Goal: Check status: Check status

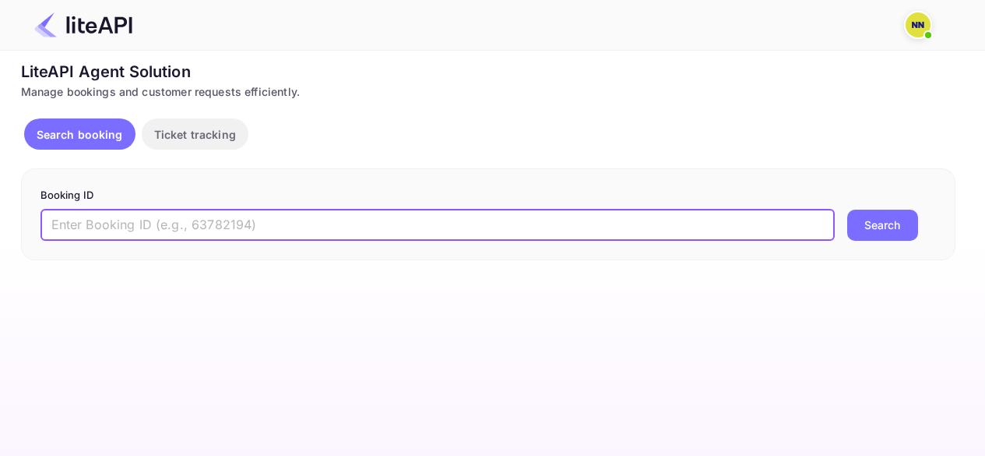
click at [167, 220] on input "text" at bounding box center [437, 224] width 794 height 31
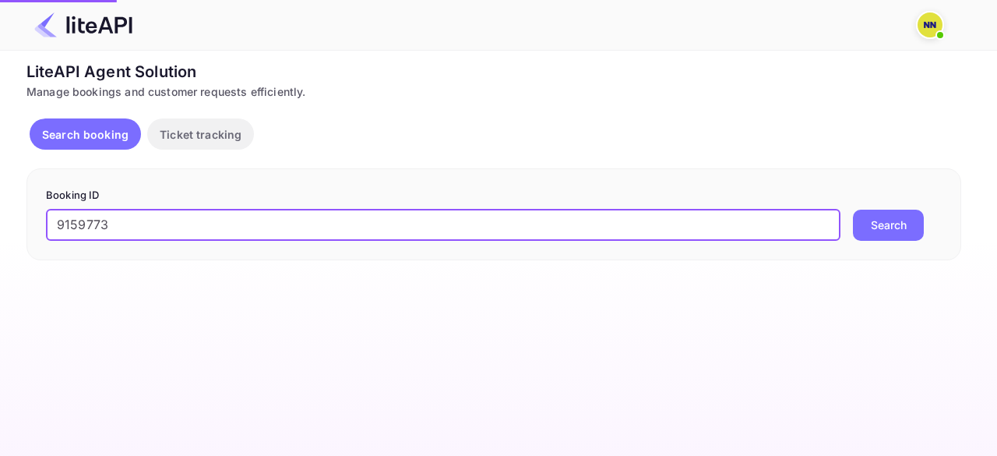
type input "9159773"
click at [878, 224] on button "Search" at bounding box center [888, 224] width 71 height 31
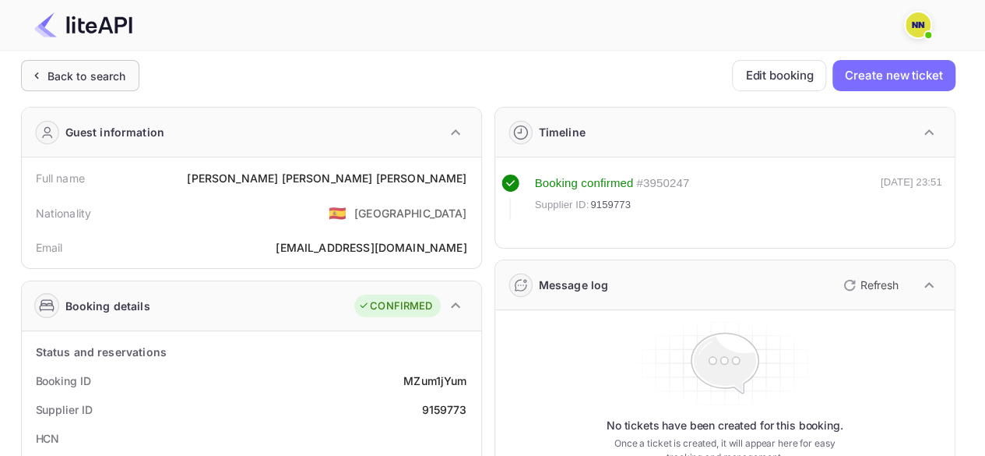
click at [79, 68] on div "Back to search" at bounding box center [87, 76] width 79 height 16
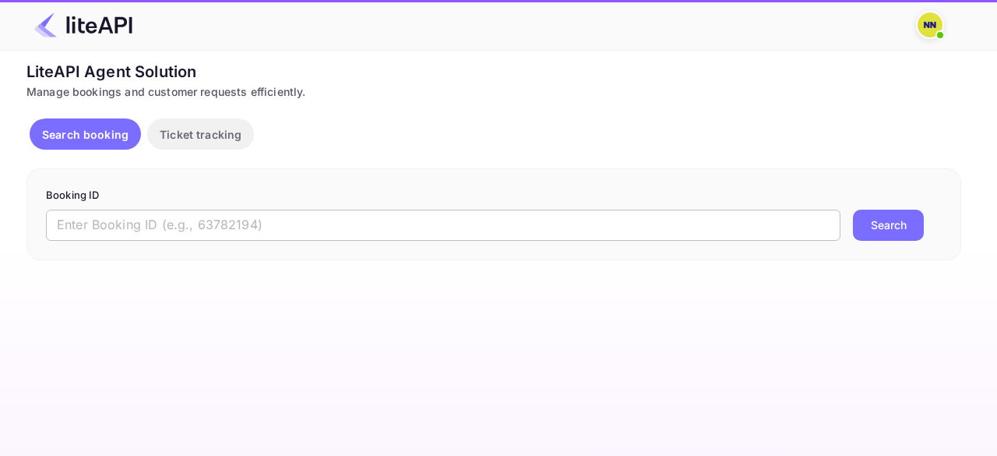
drag, startPoint x: 123, startPoint y: 231, endPoint x: 150, endPoint y: 226, distance: 27.0
click at [123, 231] on input "text" at bounding box center [443, 224] width 794 height 31
paste input "9172287"
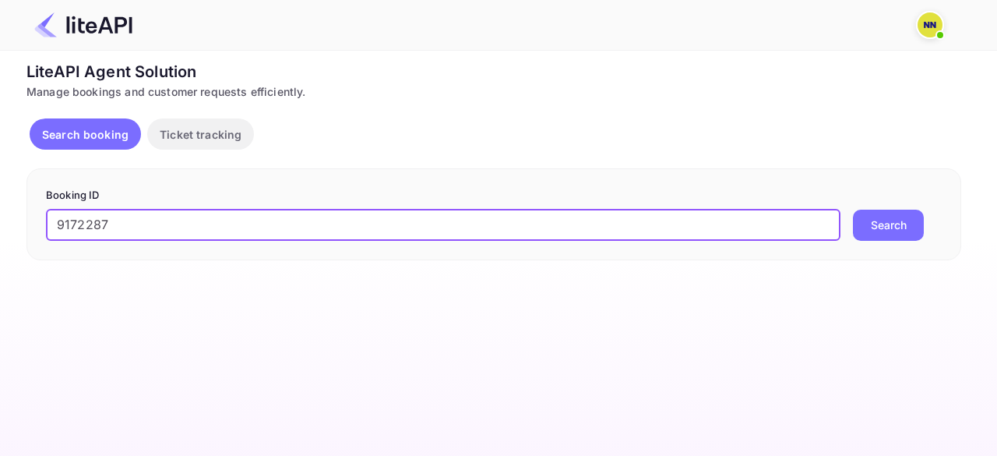
type input "9172287"
click at [864, 225] on button "Search" at bounding box center [888, 224] width 71 height 31
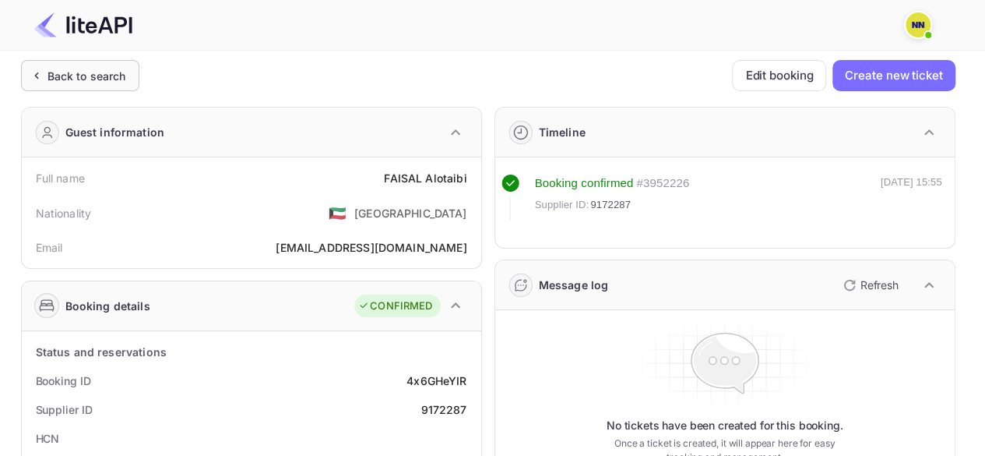
click at [114, 76] on div "Back to search" at bounding box center [87, 76] width 79 height 16
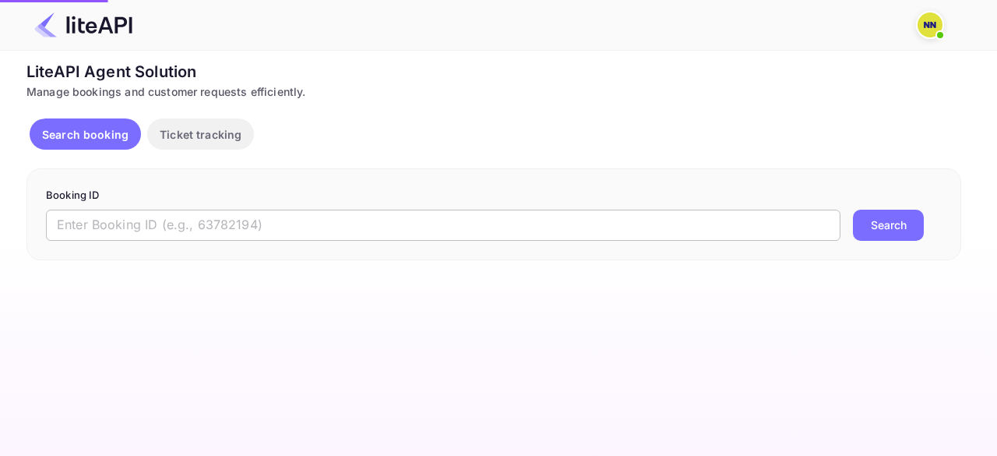
drag, startPoint x: 187, startPoint y: 224, endPoint x: 200, endPoint y: 213, distance: 16.7
click at [187, 222] on input "text" at bounding box center [443, 224] width 794 height 31
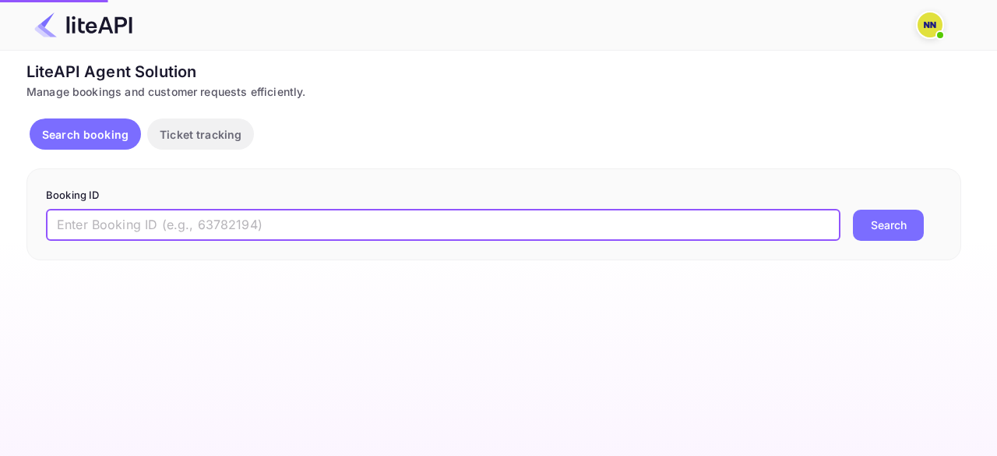
paste input "9165007"
type input "9165007"
click at [888, 222] on button "Search" at bounding box center [888, 224] width 71 height 31
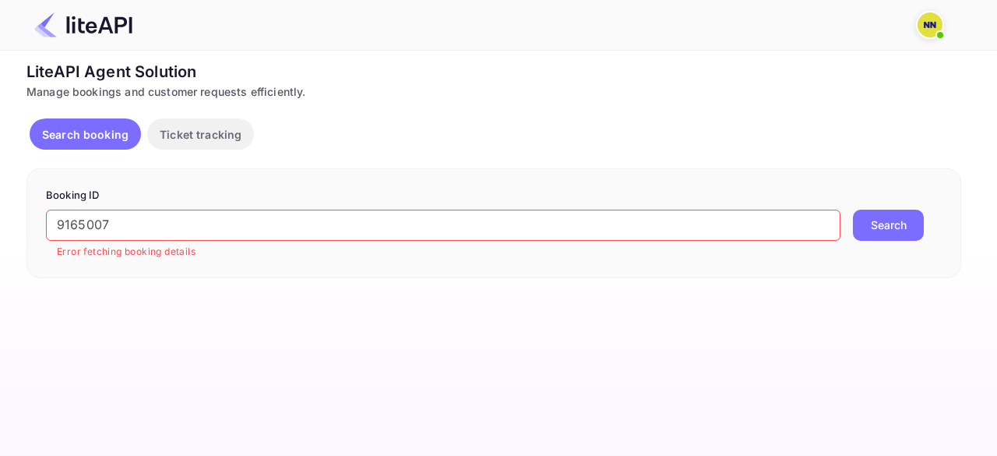
click at [117, 219] on input "9165007" at bounding box center [443, 224] width 794 height 31
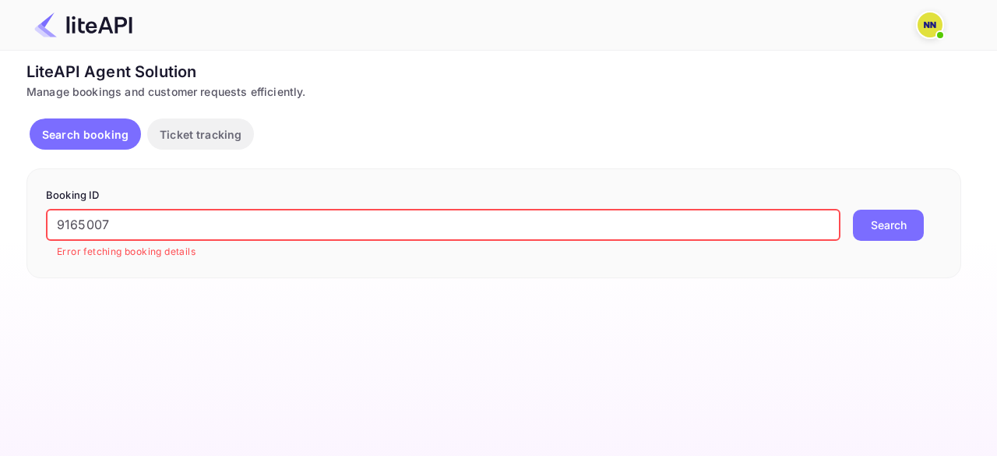
click at [117, 219] on input "9165007" at bounding box center [443, 224] width 794 height 31
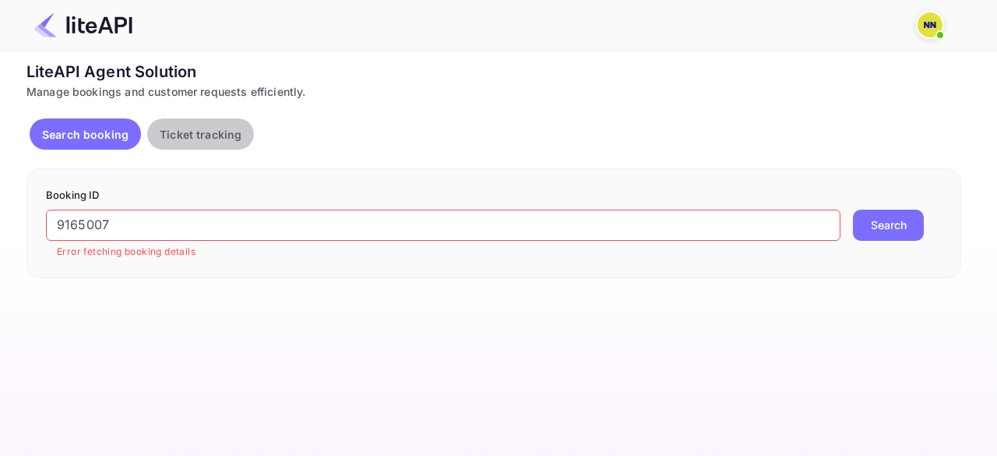
click at [185, 137] on p "Ticket tracking" at bounding box center [201, 134] width 82 height 16
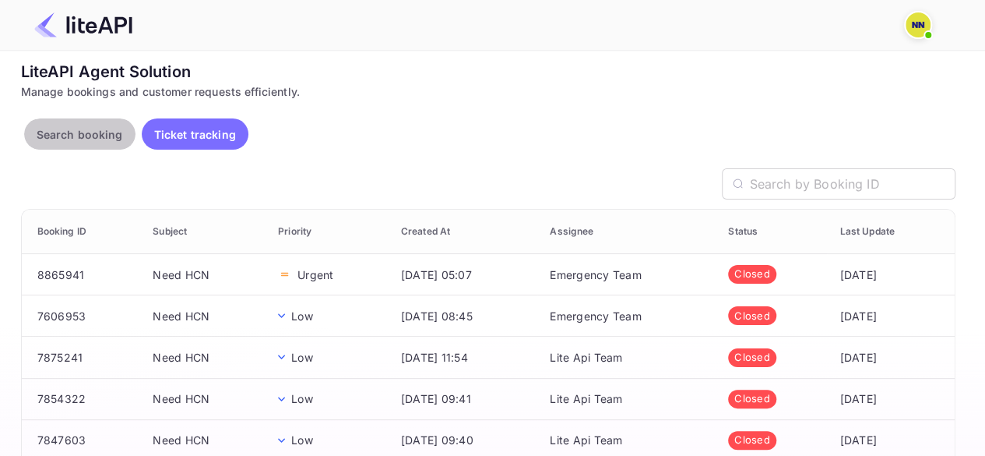
click at [92, 132] on p "Search booking" at bounding box center [80, 134] width 86 height 16
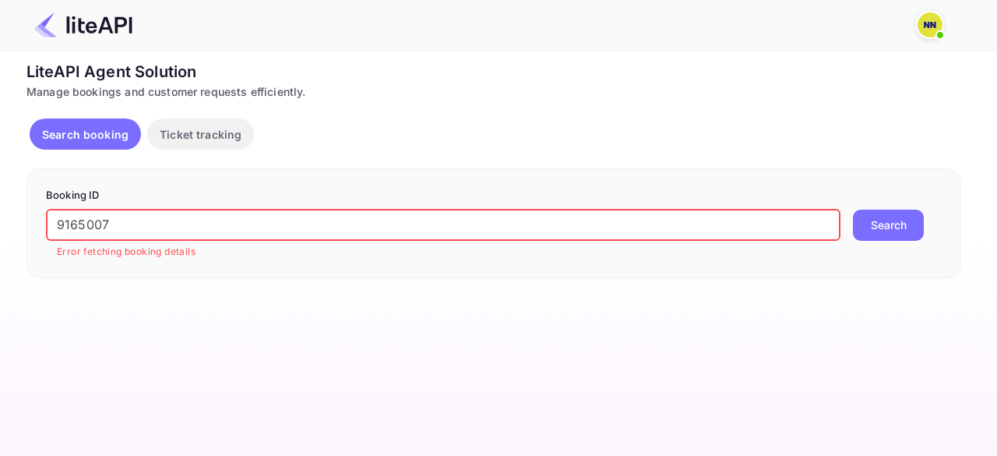
click at [137, 223] on input "9165007" at bounding box center [443, 224] width 794 height 31
drag, startPoint x: 878, startPoint y: 229, endPoint x: 855, endPoint y: 228, distance: 23.4
click at [878, 228] on button "Search" at bounding box center [888, 224] width 71 height 31
